Goal: Information Seeking & Learning: Learn about a topic

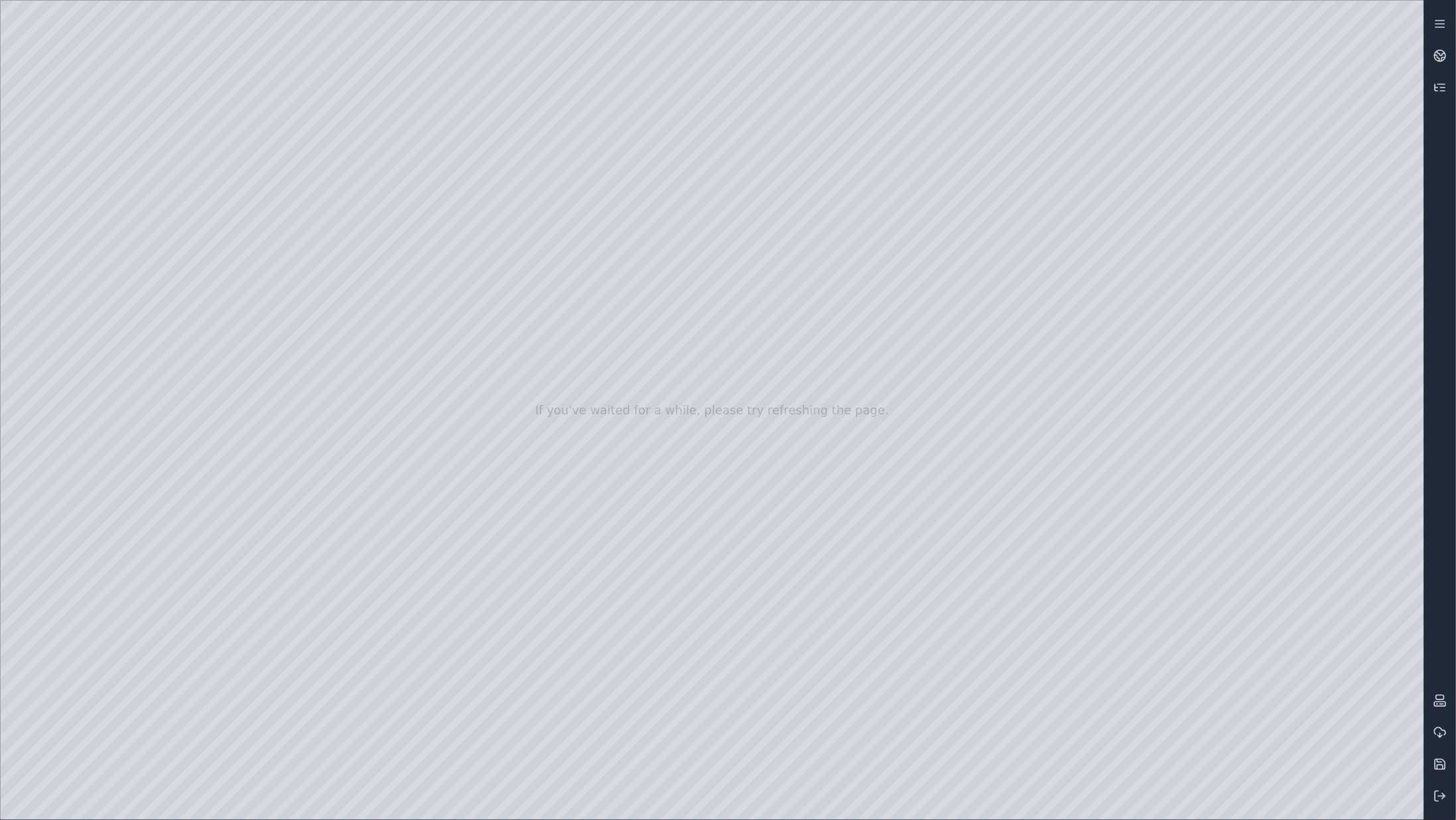
click at [569, 324] on div at bounding box center [712, 410] width 1424 height 819
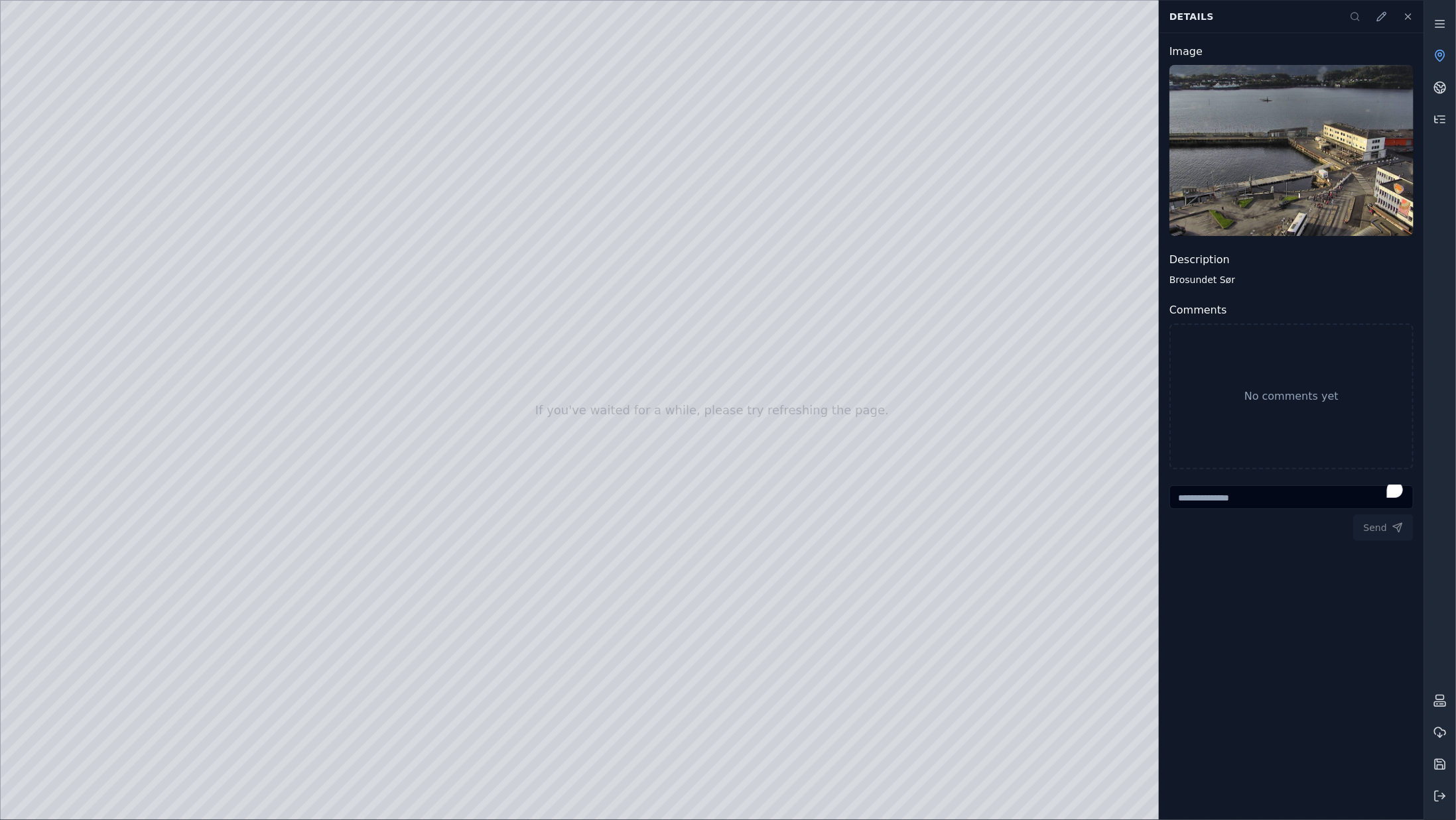
click at [728, 309] on div at bounding box center [712, 410] width 1424 height 819
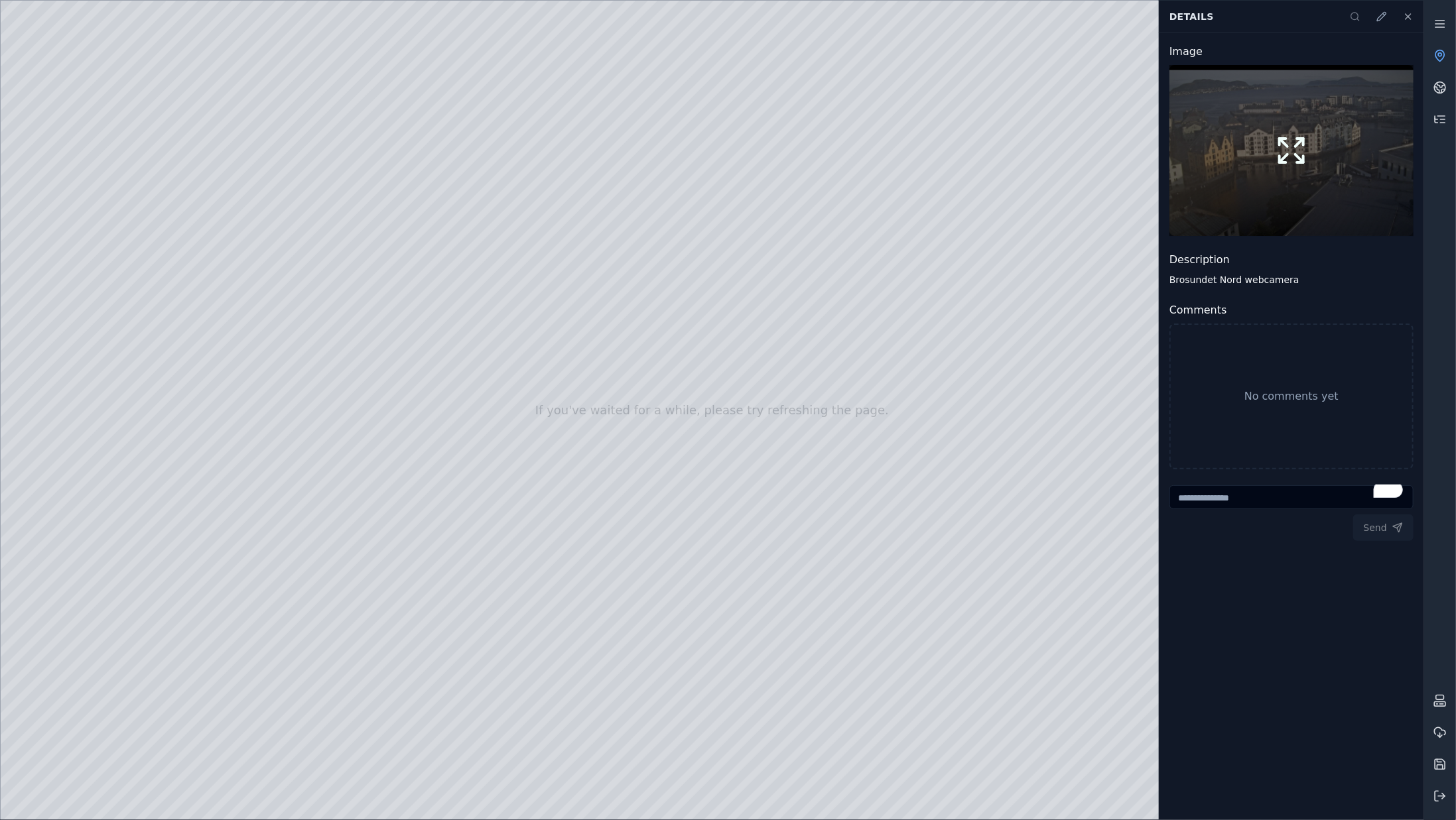
click at [1300, 149] on icon at bounding box center [1291, 150] width 31 height 31
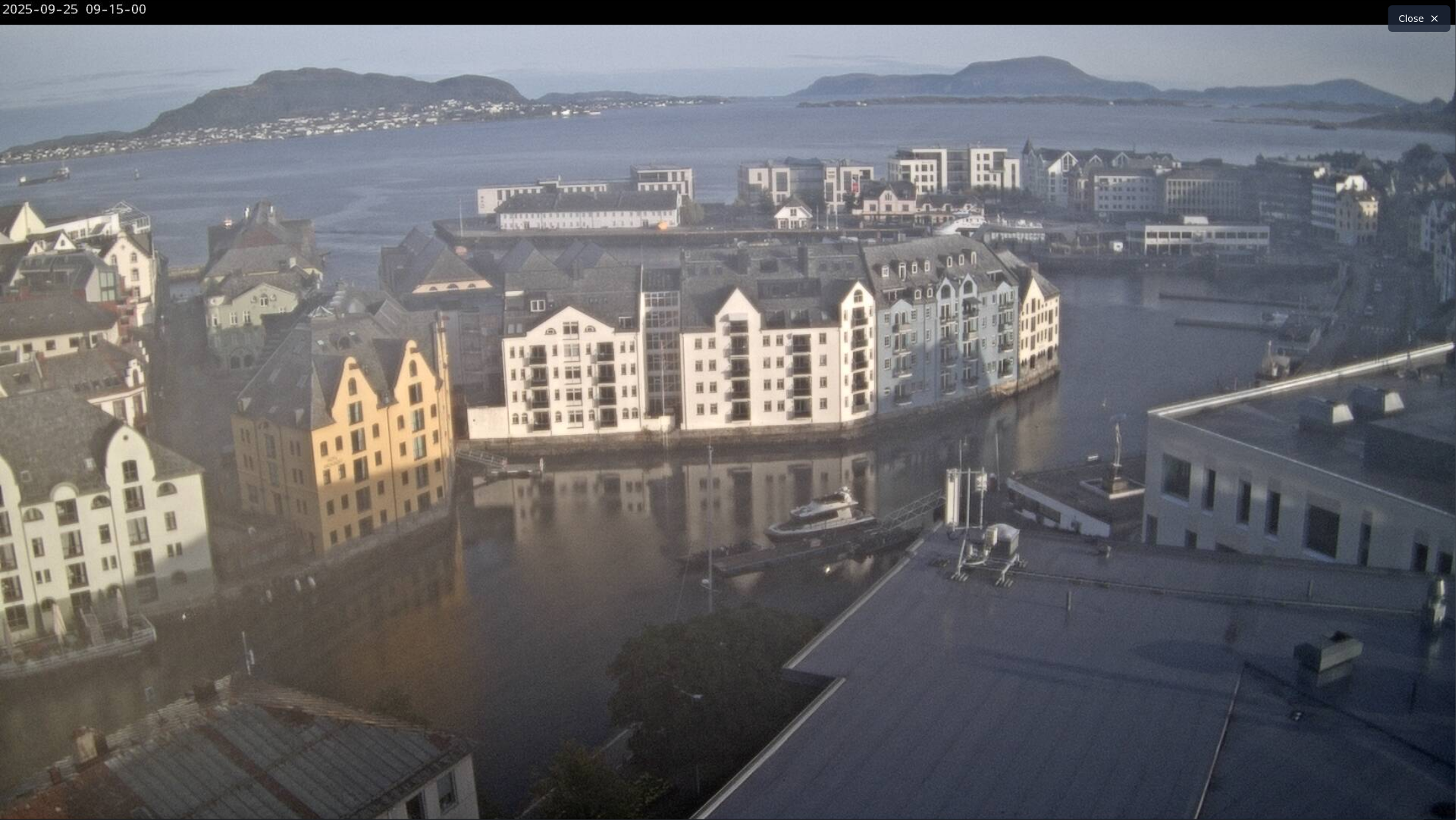
click at [1432, 21] on icon at bounding box center [1434, 18] width 11 height 11
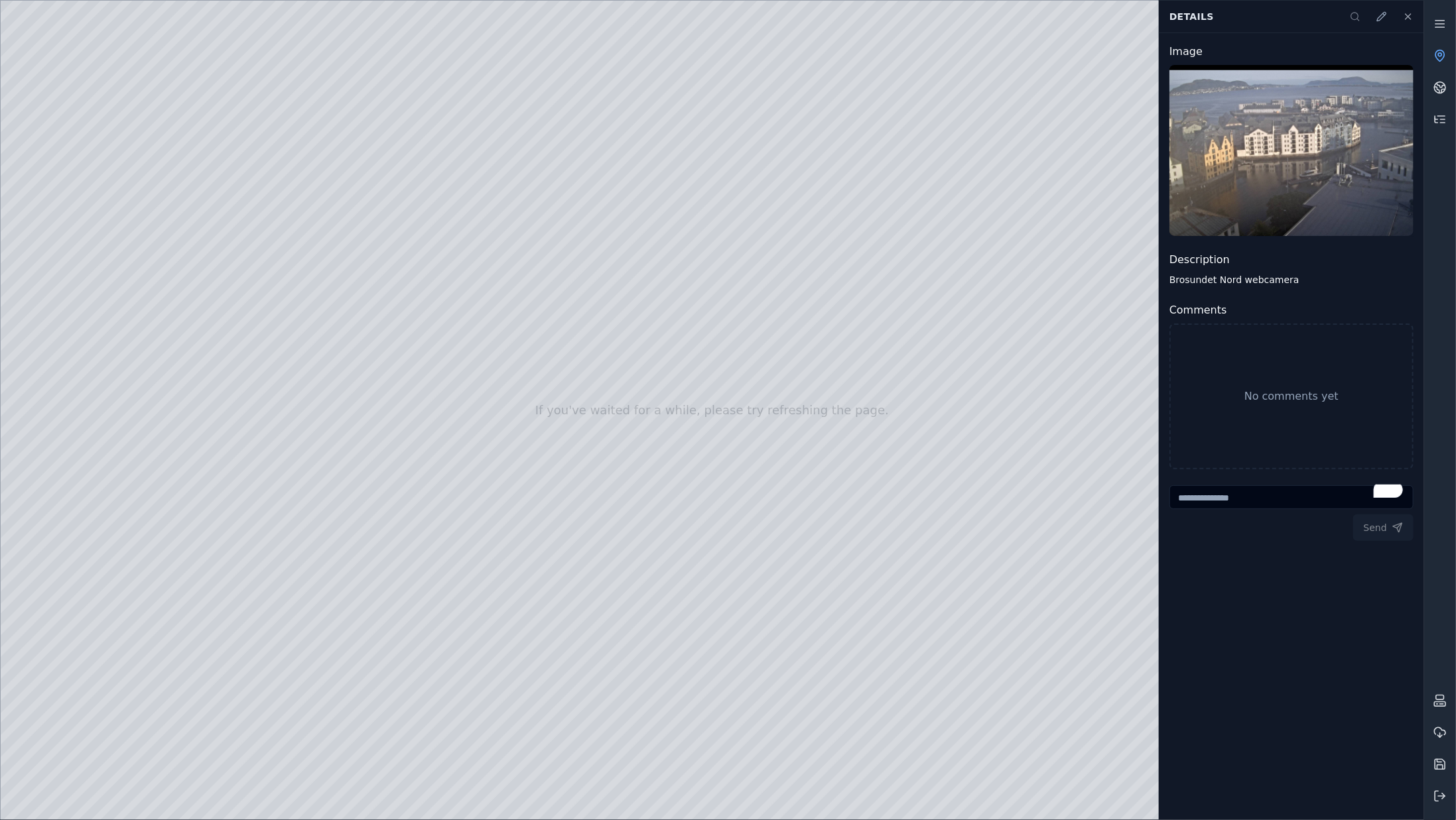
click at [1279, 339] on div "No comments yet" at bounding box center [1292, 396] width 244 height 146
